Goal: Find specific page/section: Find specific page/section

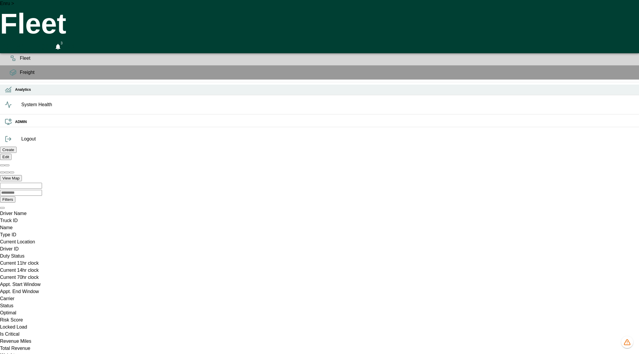
click at [8, 93] on icon at bounding box center [8, 89] width 7 height 7
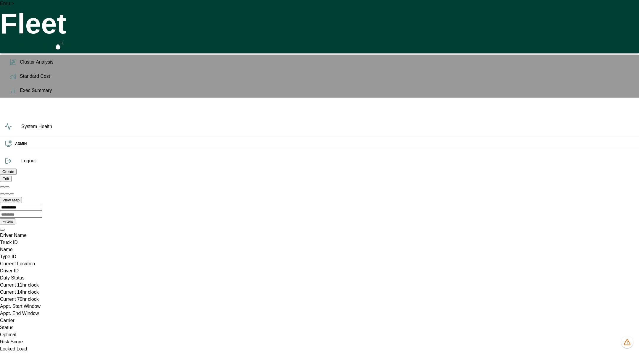
scroll to position [0, 63]
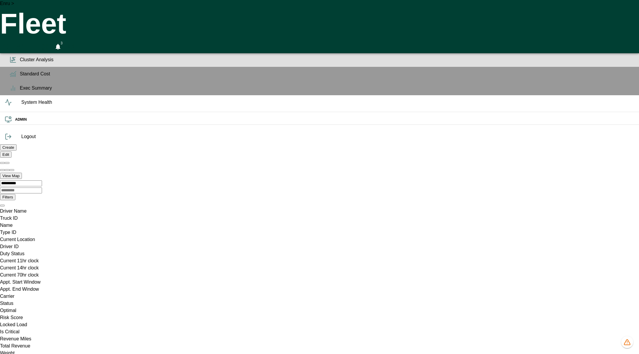
click at [10, 63] on icon at bounding box center [12, 59] width 7 height 7
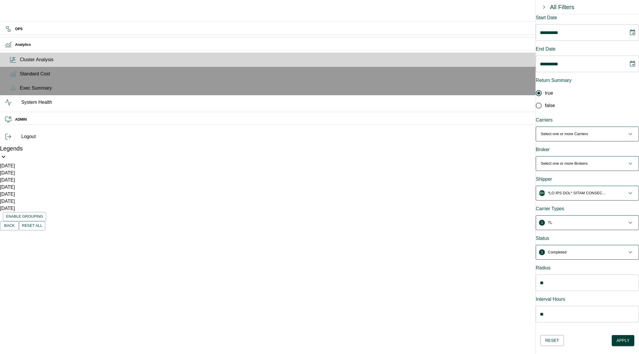
click at [588, 131] on p "Select one or more Carriers" at bounding box center [563, 134] width 47 height 6
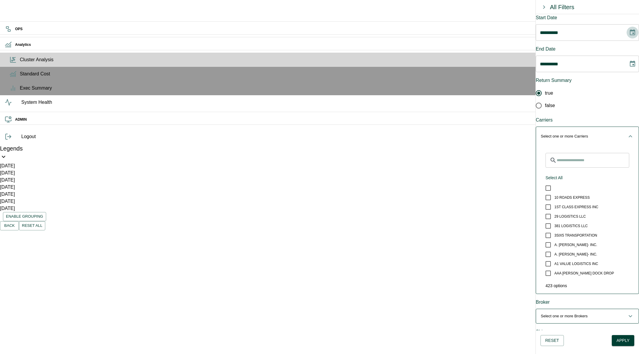
click at [629, 33] on icon "Choose date, selected date is Aug 10, 2025" at bounding box center [632, 32] width 7 height 7
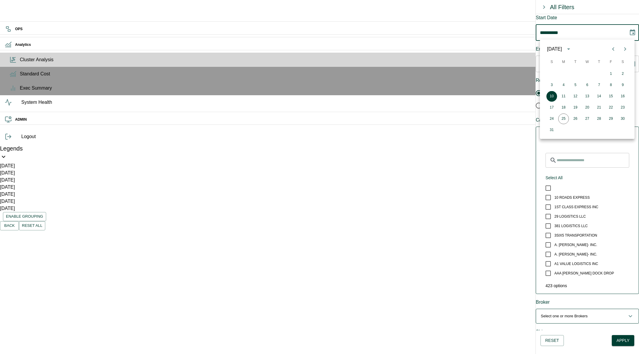
click at [629, 33] on icon "Choose date, selected date is Aug 10, 2025" at bounding box center [632, 32] width 7 height 7
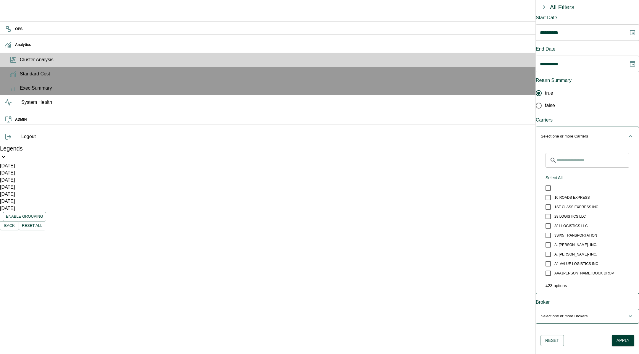
click at [627, 133] on icon "button" at bounding box center [630, 136] width 7 height 7
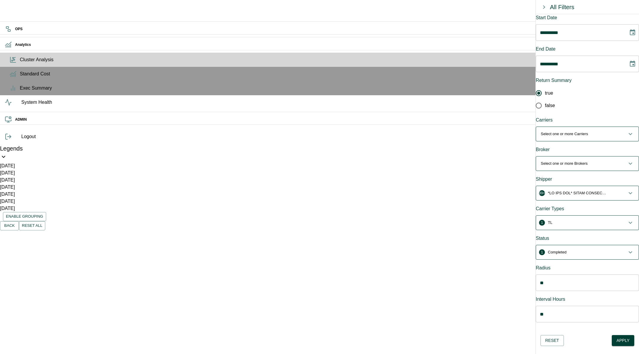
click at [572, 161] on p "Select one or more Brokers" at bounding box center [563, 164] width 47 height 6
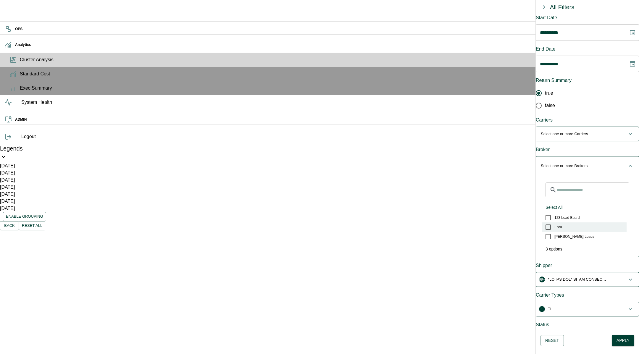
click at [558, 224] on span "Enru" at bounding box center [557, 226] width 7 height 5
click at [627, 162] on icon "button" at bounding box center [630, 165] width 7 height 7
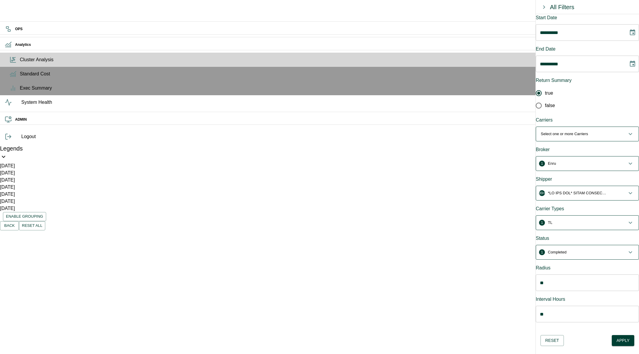
click at [589, 190] on p "button" at bounding box center [577, 193] width 59 height 6
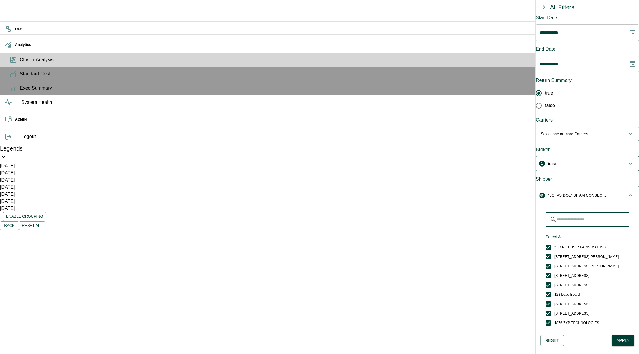
click at [574, 212] on input "Search for Shippers" at bounding box center [592, 219] width 72 height 15
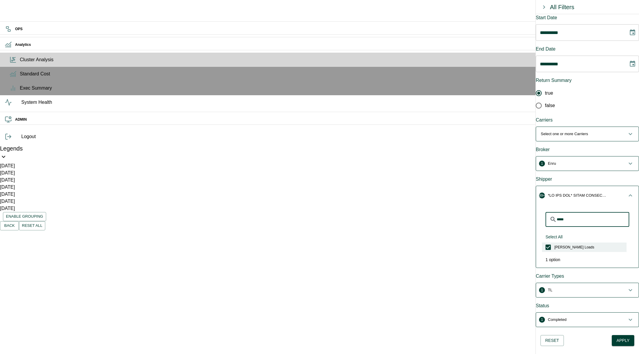
type input "*****"
click at [574, 242] on label "[PERSON_NAME] Loads" at bounding box center [584, 246] width 85 height 9
click at [602, 212] on input "*****" at bounding box center [592, 219] width 72 height 15
type input "***"
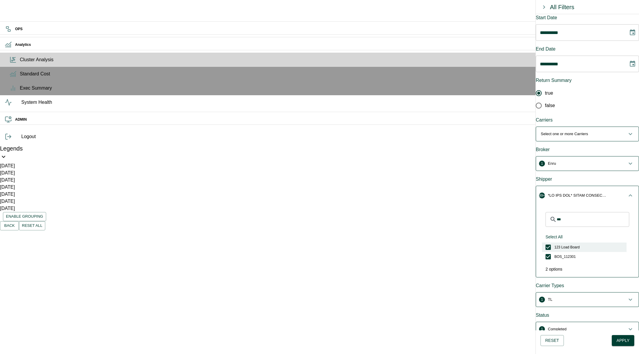
click at [579, 245] on span "123 Load Board" at bounding box center [566, 247] width 25 height 5
click at [590, 212] on input "***" at bounding box center [592, 219] width 72 height 15
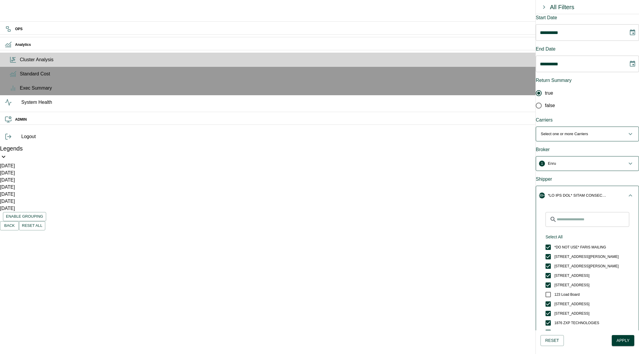
click at [619, 192] on span "99+" at bounding box center [583, 195] width 86 height 6
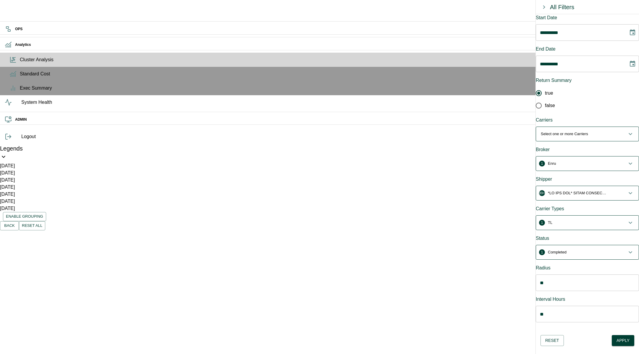
click at [587, 249] on span "1 Completed" at bounding box center [583, 252] width 86 height 6
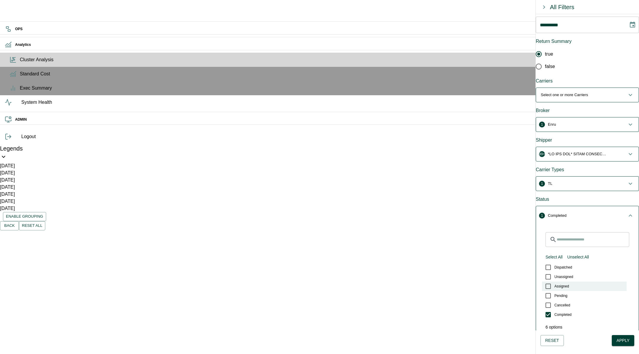
scroll to position [45, 0]
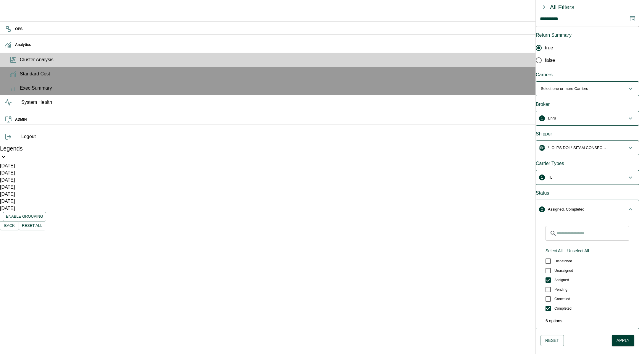
click at [628, 208] on icon "button" at bounding box center [630, 209] width 4 height 2
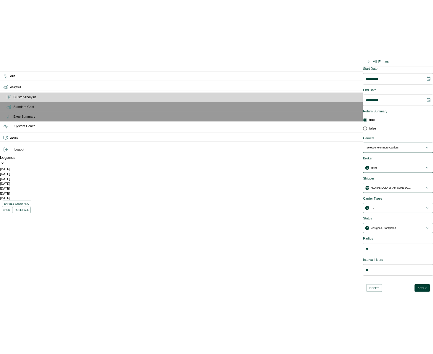
scroll to position [0, 0]
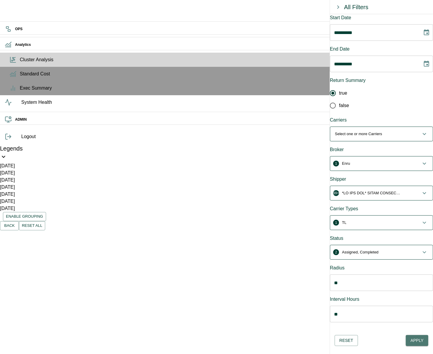
click at [419, 339] on button "Apply" at bounding box center [417, 340] width 22 height 11
click at [382, 190] on p "button" at bounding box center [371, 193] width 59 height 6
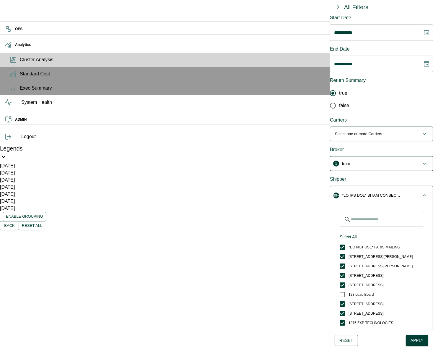
click at [358, 212] on input "Search for Shippers" at bounding box center [387, 219] width 72 height 15
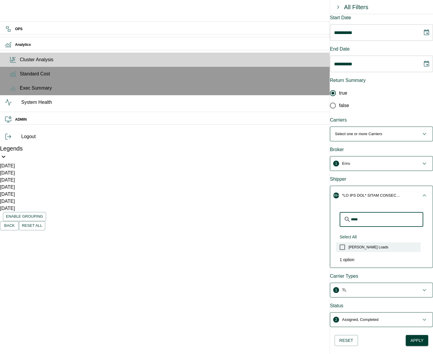
type input "*****"
click at [364, 245] on span "[PERSON_NAME] Loads" at bounding box center [369, 247] width 40 height 5
click at [385, 212] on input "*****" at bounding box center [387, 219] width 72 height 15
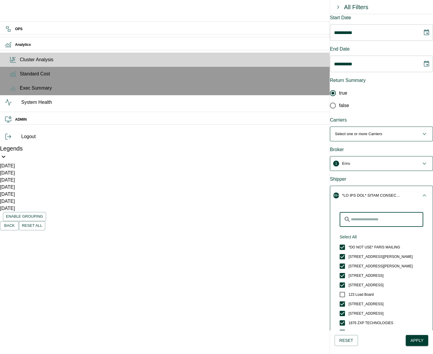
click at [421, 192] on icon "button" at bounding box center [424, 195] width 7 height 7
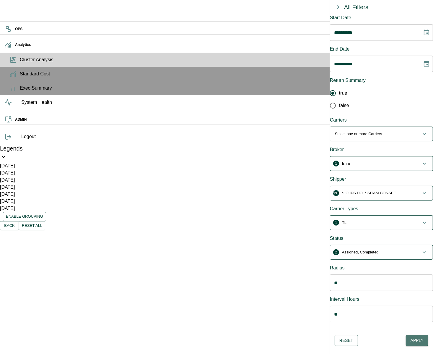
click at [414, 339] on button "Apply" at bounding box center [417, 340] width 22 height 11
click at [7, 153] on icon at bounding box center [3, 156] width 7 height 7
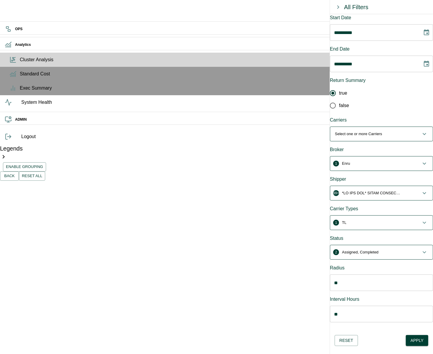
click at [7, 153] on icon at bounding box center [3, 156] width 7 height 7
click at [338, 6] on icon "button" at bounding box center [339, 7] width 2 height 4
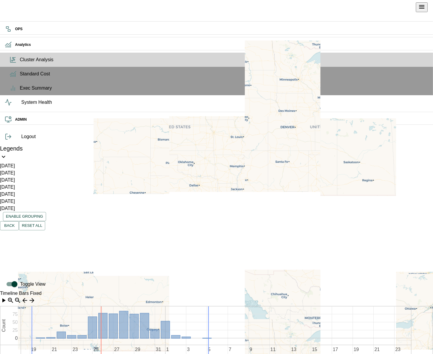
click at [426, 7] on icon "open drawer" at bounding box center [422, 6] width 7 height 7
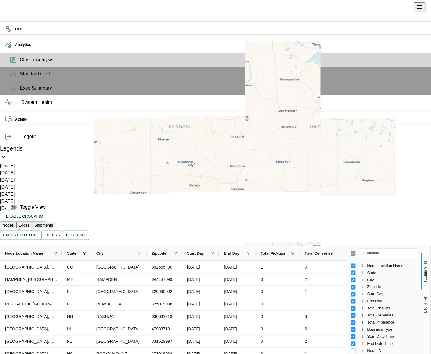
drag, startPoint x: 158, startPoint y: 278, endPoint x: 176, endPoint y: 201, distance: 78.7
click at [176, 202] on span at bounding box center [215, 202] width 431 height 0
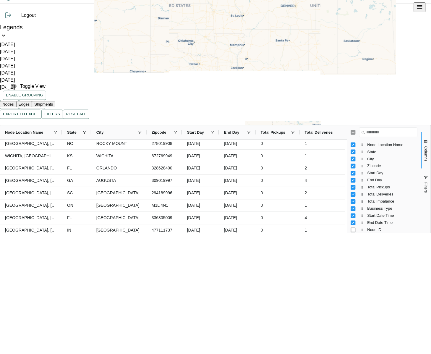
scroll to position [126, 0]
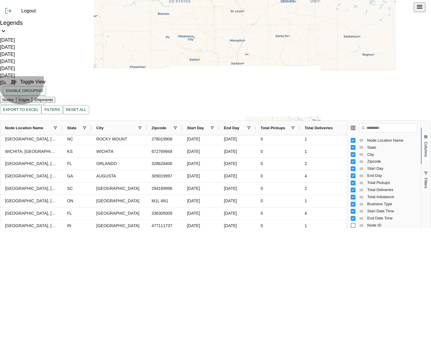
click at [55, 97] on button "Shipments" at bounding box center [43, 100] width 23 height 6
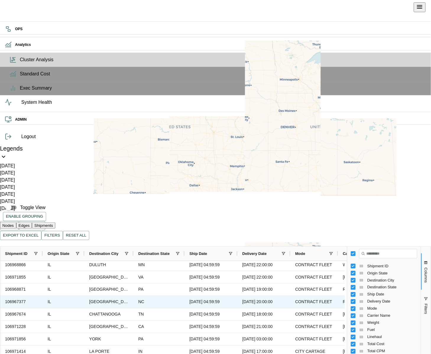
scroll to position [0, 0]
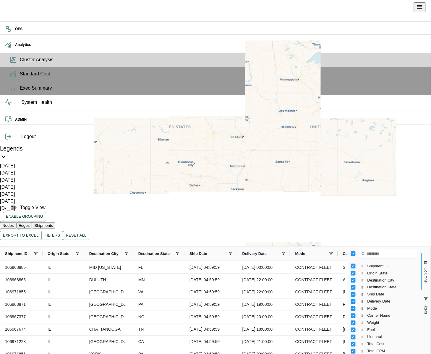
click at [38, 251] on span at bounding box center [35, 253] width 5 height 5
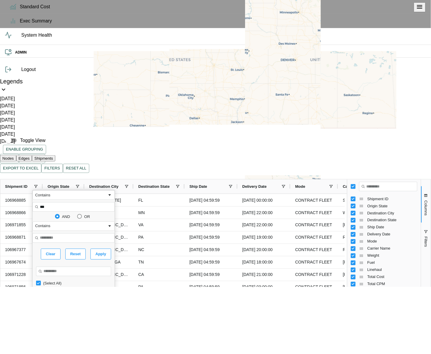
scroll to position [75, 0]
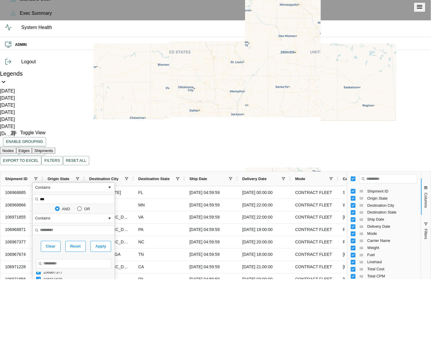
type input "***"
click at [98, 259] on input "Search filter values" at bounding box center [73, 263] width 75 height 9
type input "*"
click at [423, 8] on icon "open drawer" at bounding box center [419, 7] width 5 height 4
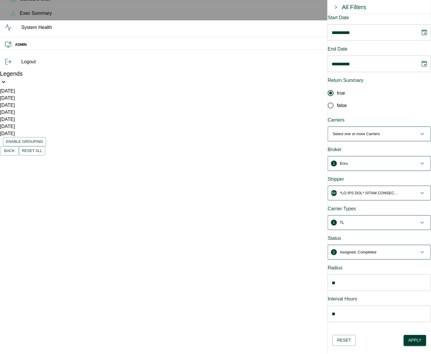
click at [388, 190] on p "button" at bounding box center [369, 193] width 59 height 6
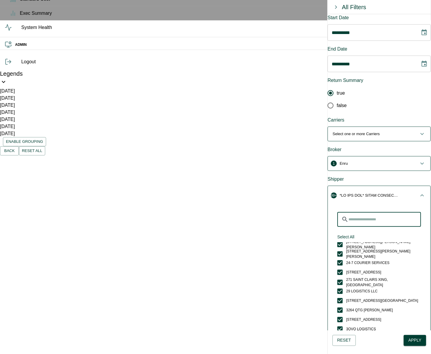
click at [373, 212] on input "Search for Shippers" at bounding box center [385, 219] width 72 height 15
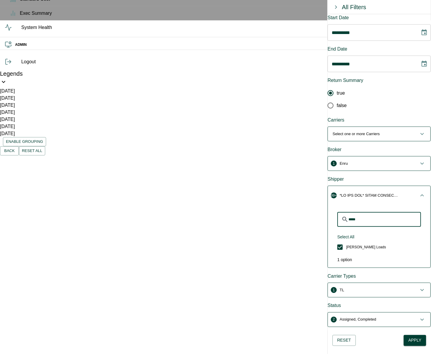
type input "*****"
click at [369, 273] on div "Carrier Types" at bounding box center [379, 276] width 103 height 7
click at [385, 317] on span "2 Assigned, Completed" at bounding box center [376, 320] width 86 height 6
click at [382, 302] on div "Status" at bounding box center [379, 305] width 103 height 7
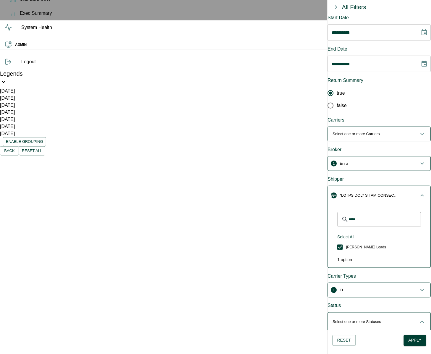
click at [375, 273] on div "Carrier Types" at bounding box center [379, 276] width 103 height 7
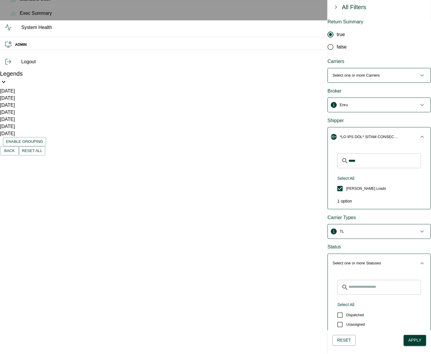
scroll to position [131, 0]
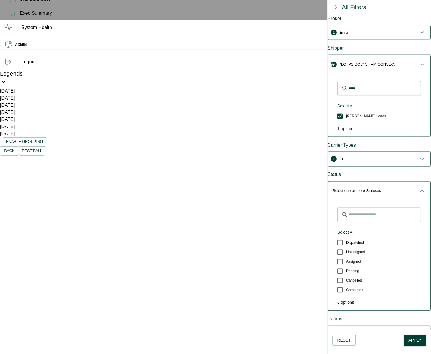
click at [415, 340] on button "Apply" at bounding box center [415, 340] width 22 height 11
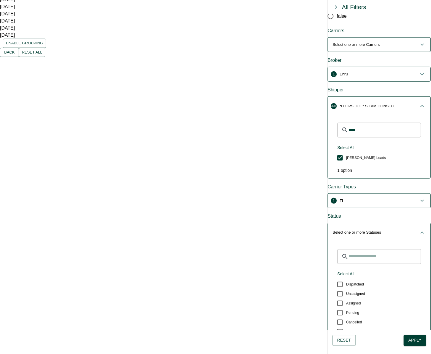
scroll to position [167, 0]
click at [38, 331] on span at bounding box center [35, 333] width 5 height 5
click at [27, 331] on span "Shipment ID" at bounding box center [16, 333] width 22 height 4
click at [26, 331] on span "Shipment ID" at bounding box center [15, 333] width 21 height 4
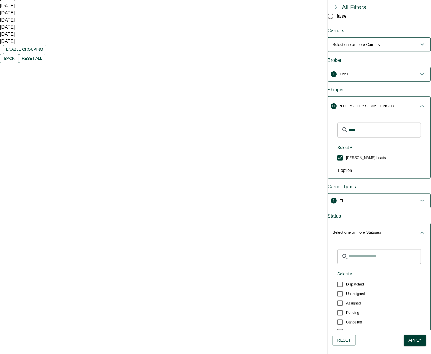
click at [27, 331] on span "Shipment ID" at bounding box center [16, 333] width 22 height 4
click at [419, 103] on icon "button" at bounding box center [422, 106] width 7 height 7
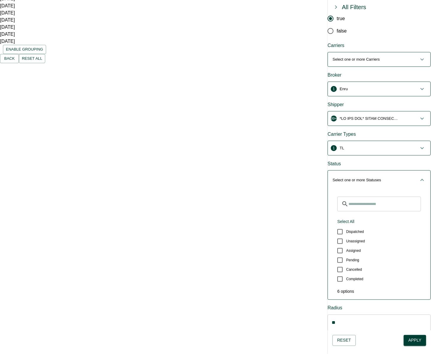
scroll to position [73, 0]
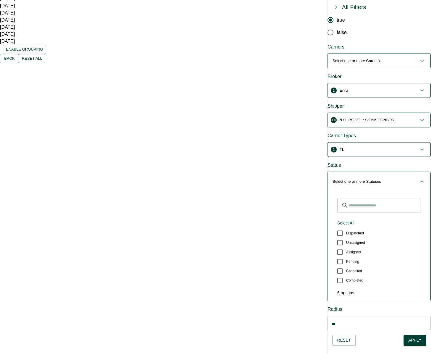
click at [383, 88] on span "1 Enru" at bounding box center [376, 91] width 86 height 6
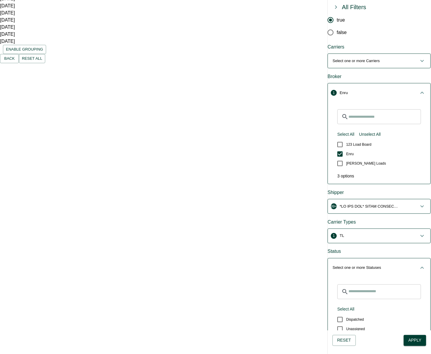
click at [398, 90] on span "1 Enru" at bounding box center [376, 93] width 86 height 6
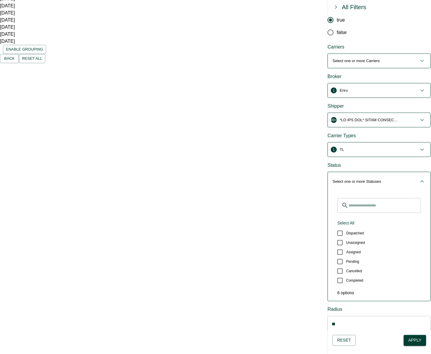
click at [385, 88] on span "1 Enru" at bounding box center [376, 91] width 86 height 6
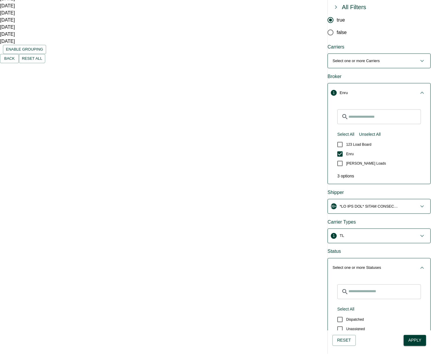
click at [385, 90] on span "1 Enru" at bounding box center [376, 93] width 86 height 6
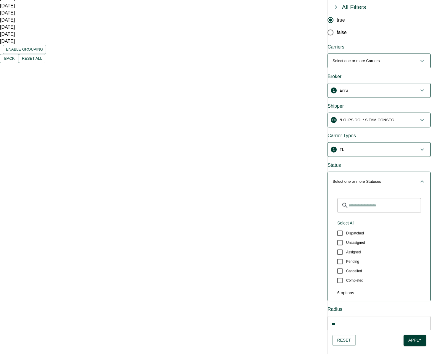
click at [375, 117] on p "button" at bounding box center [369, 120] width 59 height 6
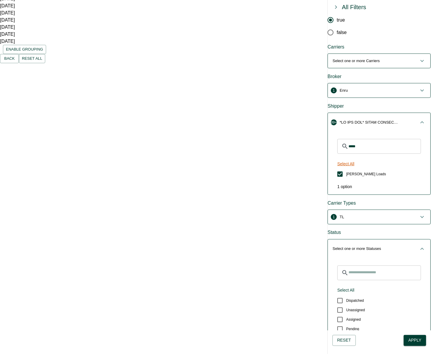
click at [352, 158] on button "Select All" at bounding box center [346, 163] width 22 height 11
click at [352, 158] on button "Unselect All" at bounding box center [348, 163] width 26 height 11
click at [353, 171] on span "[PERSON_NAME] Loads" at bounding box center [367, 173] width 40 height 5
click at [370, 200] on div "Carrier Types" at bounding box center [379, 203] width 103 height 7
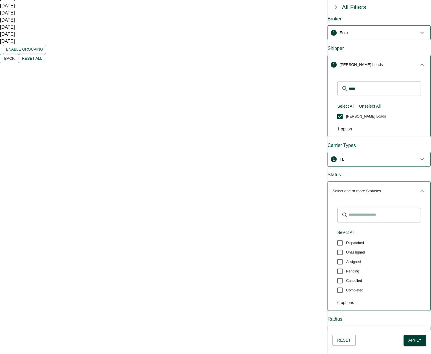
scroll to position [131, 0]
click at [413, 339] on button "Apply" at bounding box center [415, 340] width 22 height 11
click at [366, 30] on span "1 Enru" at bounding box center [376, 33] width 86 height 6
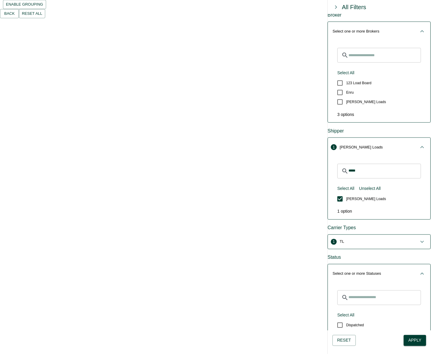
scroll to position [145, 0]
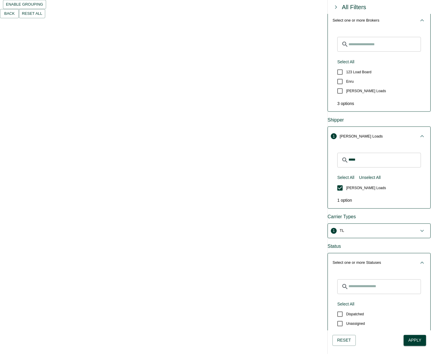
click at [415, 341] on button "Apply" at bounding box center [415, 340] width 22 height 11
click at [362, 224] on button "1 TL" at bounding box center [379, 231] width 103 height 14
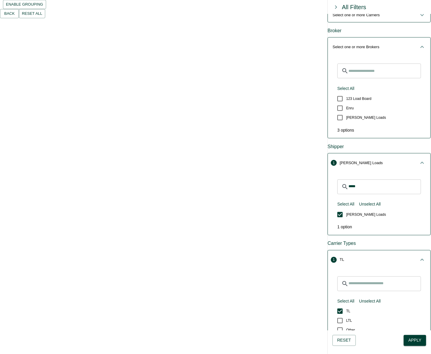
scroll to position [113, 0]
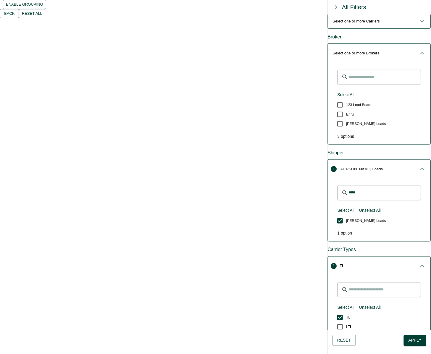
click at [26, 287] on span "Shipment ID" at bounding box center [15, 289] width 21 height 4
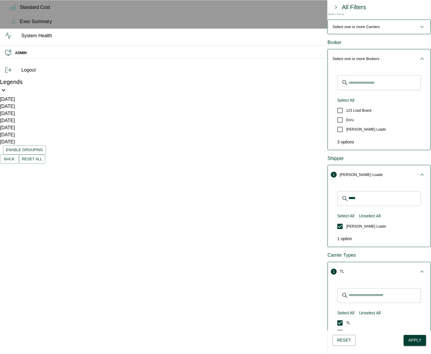
scroll to position [0, 0]
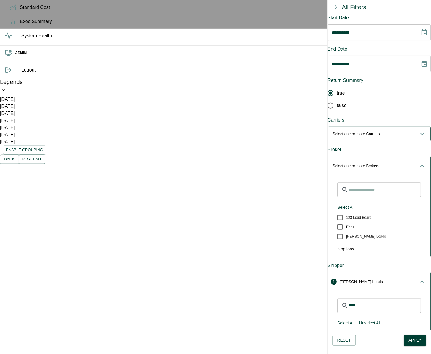
click at [377, 163] on p "Select one or more Brokers" at bounding box center [356, 166] width 47 height 6
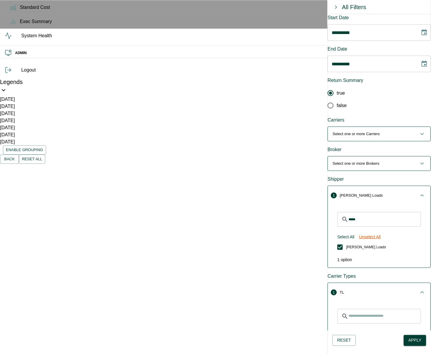
click at [380, 232] on button "Unselect All" at bounding box center [370, 237] width 26 height 11
click at [368, 212] on input "*****" at bounding box center [385, 219] width 72 height 15
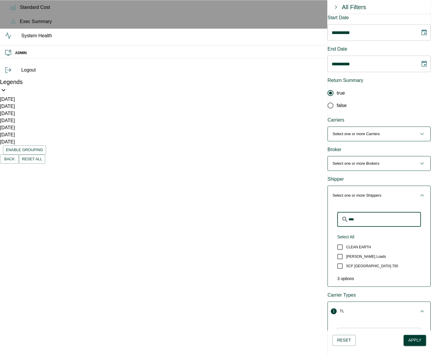
type input "*****"
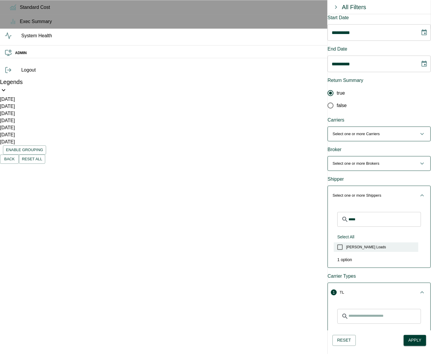
click at [365, 242] on label "[PERSON_NAME] Loads" at bounding box center [376, 246] width 85 height 9
click at [378, 328] on button "Unselect All" at bounding box center [370, 333] width 26 height 11
click at [383, 273] on div "Carrier Types" at bounding box center [379, 276] width 103 height 7
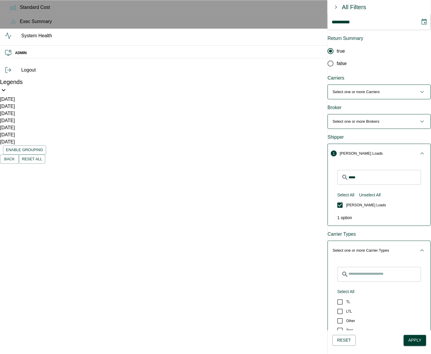
scroll to position [34, 0]
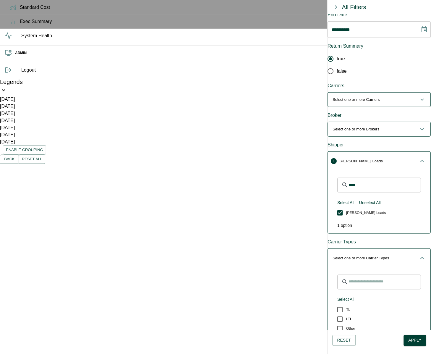
click at [380, 126] on p "Select one or more Brokers" at bounding box center [356, 129] width 47 height 6
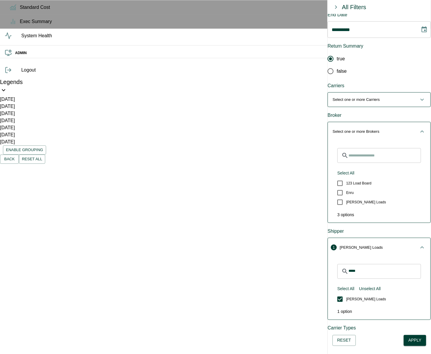
click at [369, 228] on div "Shipper" at bounding box center [379, 231] width 103 height 7
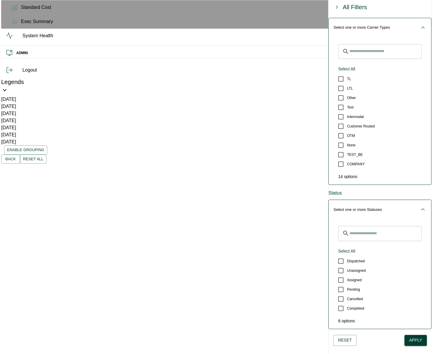
scroll to position [0, 0]
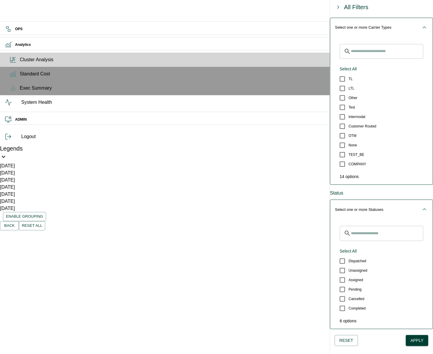
click at [417, 342] on button "Apply" at bounding box center [417, 340] width 22 height 11
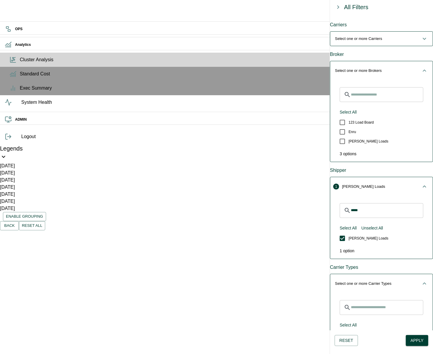
scroll to position [93, 0]
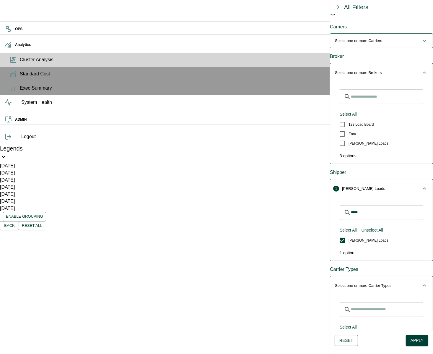
click at [377, 169] on div "Shipper" at bounding box center [381, 172] width 103 height 7
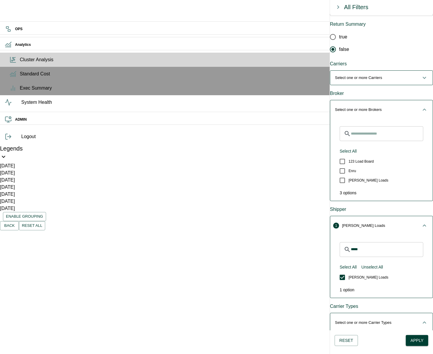
scroll to position [0, 0]
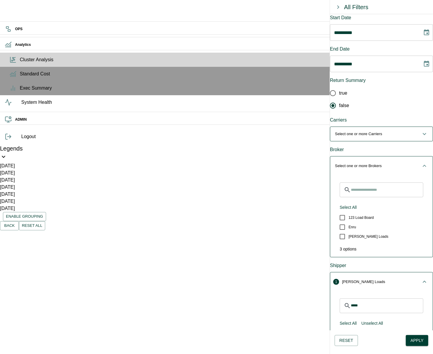
click at [423, 34] on icon "Choose date, selected date is Aug 10, 2025" at bounding box center [426, 32] width 7 height 7
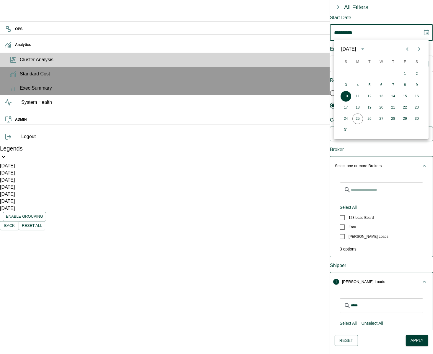
click at [368, 45] on div "[DATE]" at bounding box center [354, 49] width 27 height 10
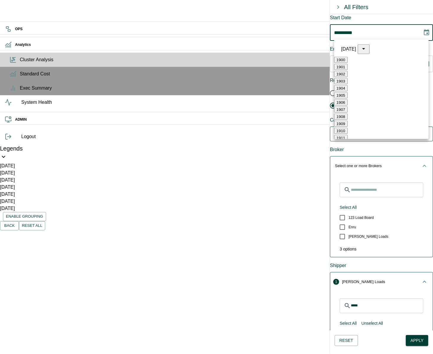
scroll to position [406, 0]
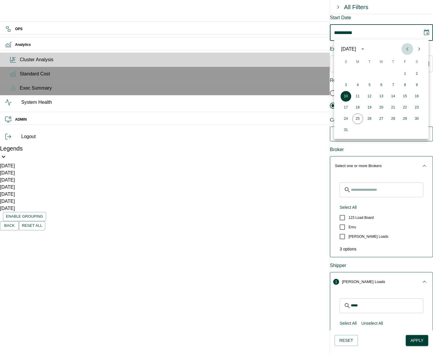
click at [406, 48] on icon "Previous month" at bounding box center [407, 49] width 7 height 7
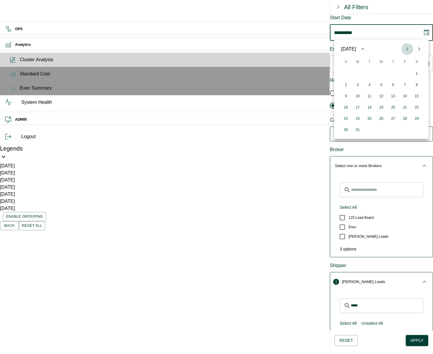
click at [406, 48] on icon "Previous month" at bounding box center [407, 49] width 7 height 7
click at [422, 50] on icon "Next month" at bounding box center [419, 49] width 7 height 7
click at [382, 73] on button "1" at bounding box center [381, 74] width 11 height 11
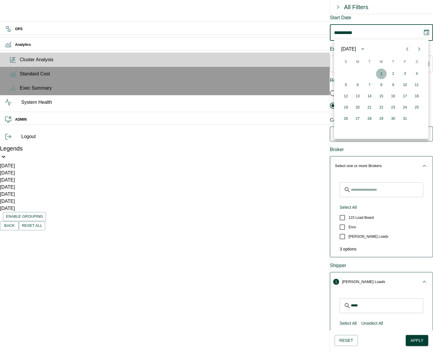
type input "**********"
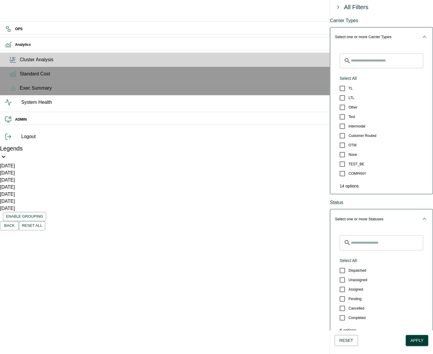
scroll to position [351, 0]
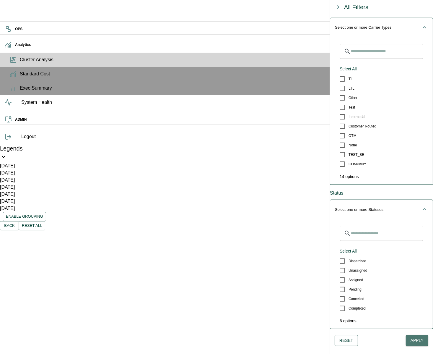
click at [417, 340] on button "Apply" at bounding box center [417, 340] width 22 height 11
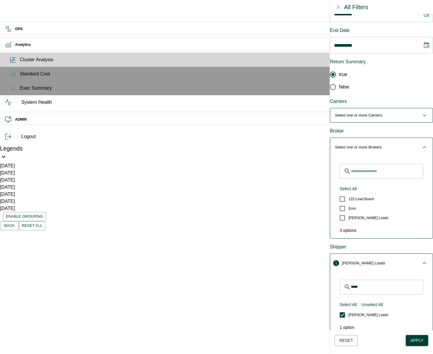
scroll to position [0, 0]
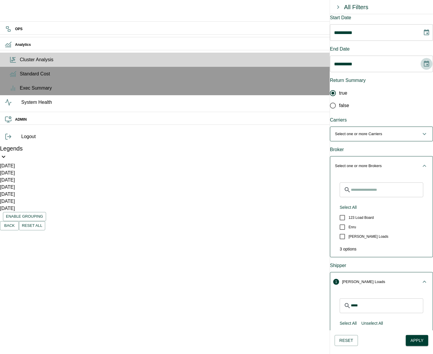
click at [424, 61] on icon "Choose date, selected date is Aug 25, 2025" at bounding box center [426, 64] width 5 height 6
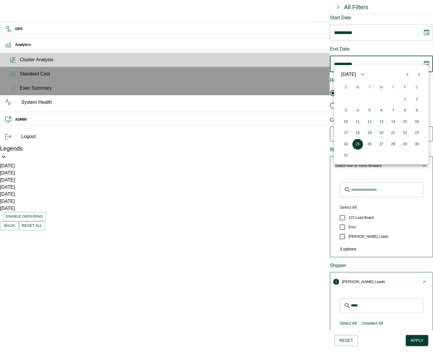
click at [407, 76] on icon "Previous month" at bounding box center [407, 74] width 7 height 7
click at [408, 75] on icon "Previous month" at bounding box center [407, 74] width 7 height 7
click at [357, 144] on button "30" at bounding box center [358, 144] width 11 height 11
type input "**********"
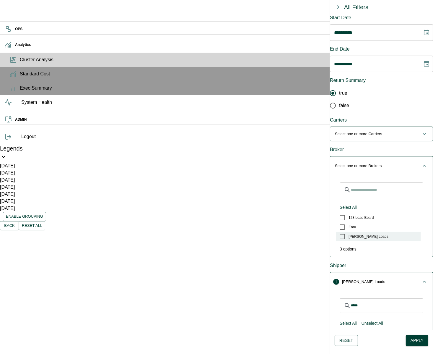
click at [359, 234] on span "[PERSON_NAME] Loads" at bounding box center [369, 236] width 40 height 5
click at [355, 224] on span "Enru" at bounding box center [352, 226] width 7 height 5
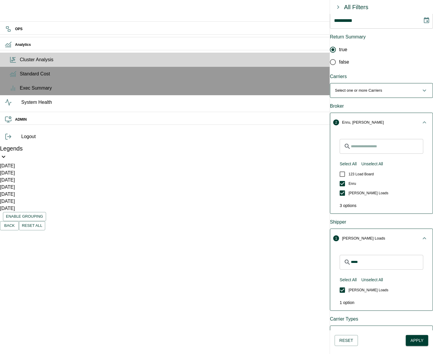
scroll to position [51, 0]
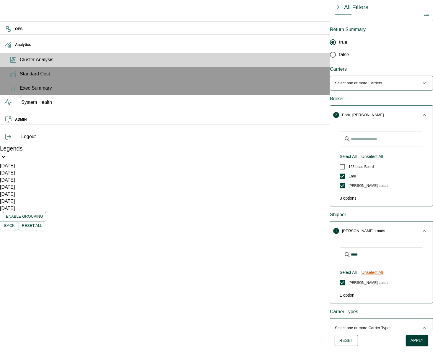
click at [378, 267] on button "Unselect All" at bounding box center [373, 272] width 26 height 11
click at [369, 247] on input "*****" at bounding box center [387, 254] width 72 height 15
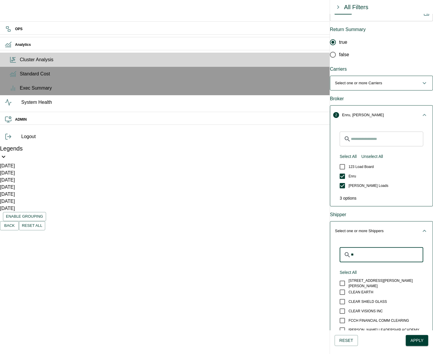
type input "*"
click at [355, 267] on button "Select All" at bounding box center [349, 272] width 22 height 11
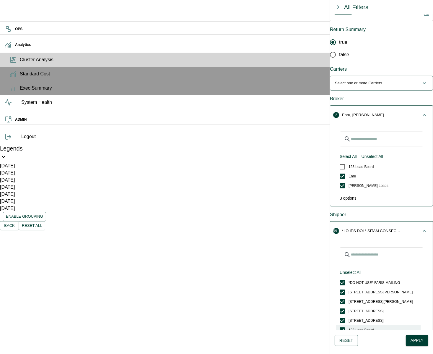
click at [364, 327] on span "123 Load Board" at bounding box center [361, 329] width 25 height 5
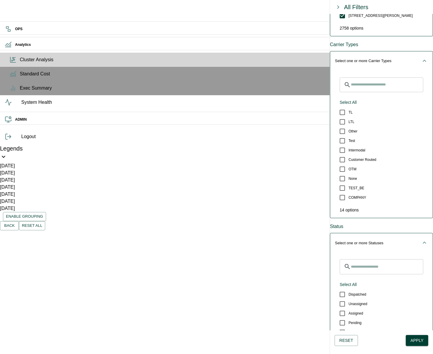
scroll to position [405, 0]
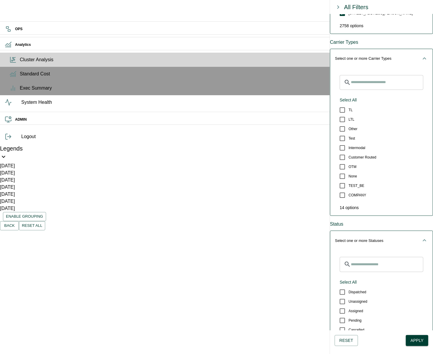
click at [364, 337] on span "Completed" at bounding box center [357, 339] width 17 height 5
click at [383, 221] on div "Status" at bounding box center [381, 224] width 103 height 7
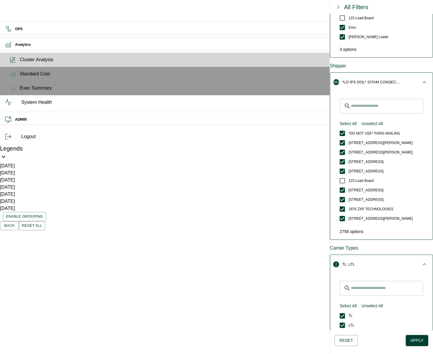
scroll to position [0, 0]
click at [418, 339] on button "Apply" at bounding box center [417, 340] width 22 height 11
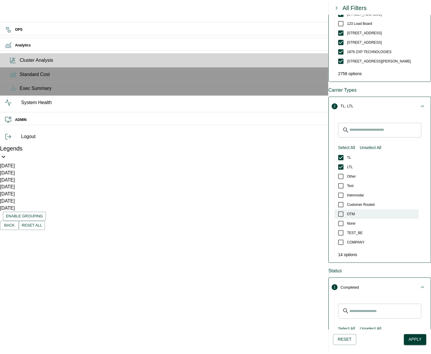
scroll to position [416, 0]
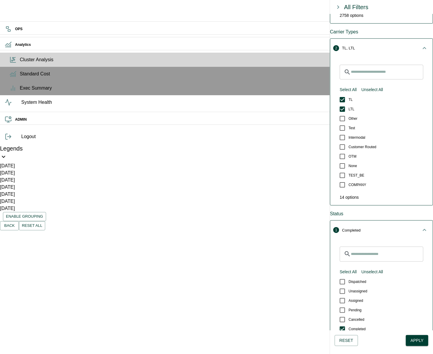
click at [417, 339] on button "Apply" at bounding box center [417, 340] width 22 height 11
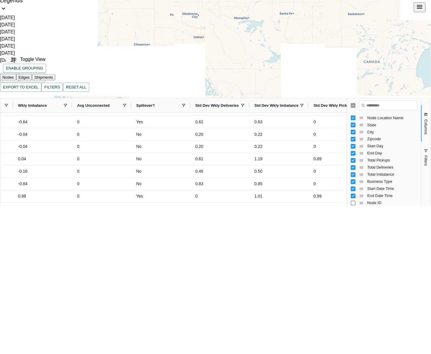
scroll to position [0, 650]
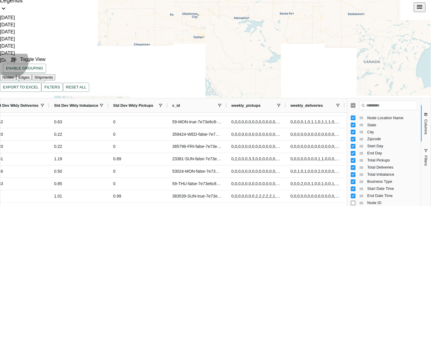
click at [32, 75] on button "Edges" at bounding box center [24, 77] width 16 height 6
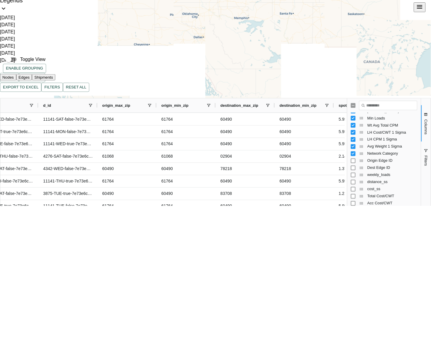
click at [371, 173] on span "weekly_loads" at bounding box center [393, 175] width 50 height 4
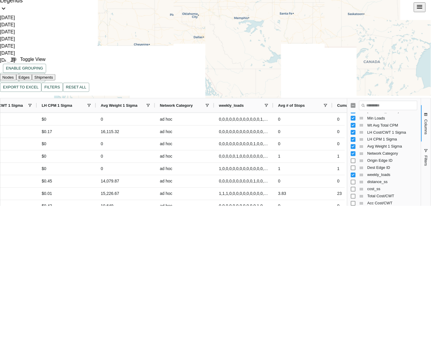
click at [368, 173] on span "weekly_loads" at bounding box center [393, 175] width 50 height 4
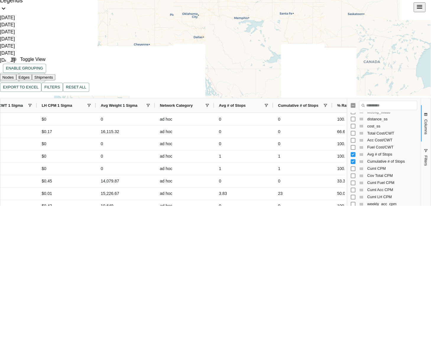
click at [368, 237] on span "boe_ids" at bounding box center [393, 239] width 50 height 4
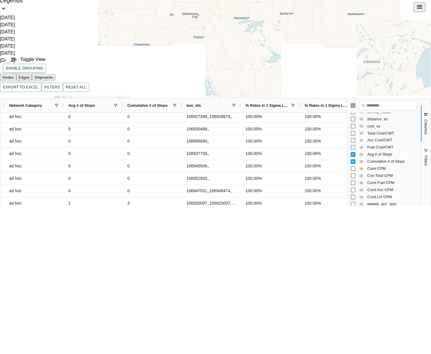
click at [236, 103] on span at bounding box center [234, 105] width 5 height 5
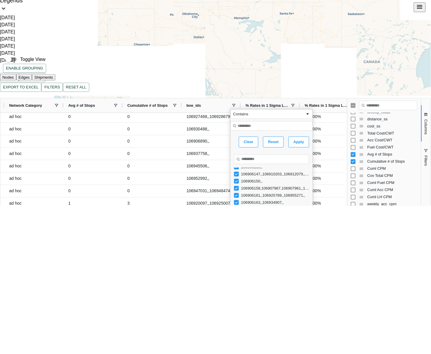
click at [283, 155] on input "Search filter values" at bounding box center [271, 159] width 75 height 9
type input "*"
click at [311, 61] on div "Toggle View Nodes Edges Shipments Export to Excel Filters Reset All 1 to 30 of …" at bounding box center [215, 239] width 431 height 370
